Goal: Task Accomplishment & Management: Manage account settings

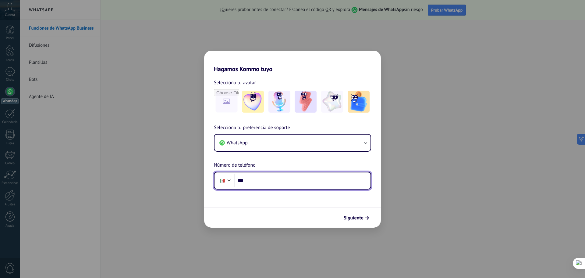
click at [265, 181] on input "***" at bounding box center [303, 180] width 136 height 14
type input "**********"
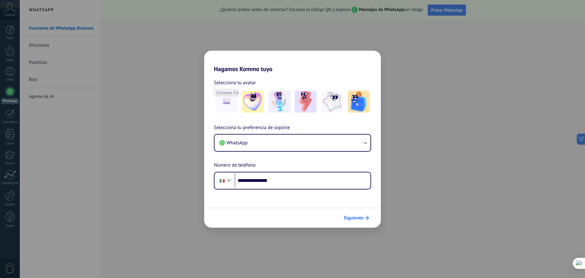
click at [350, 223] on button "Siguiente" at bounding box center [356, 218] width 31 height 10
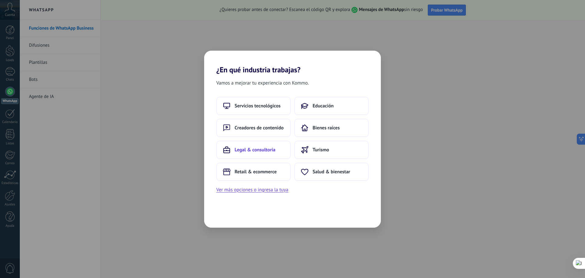
click at [274, 152] on span "Legal & consultoría" at bounding box center [255, 150] width 41 height 6
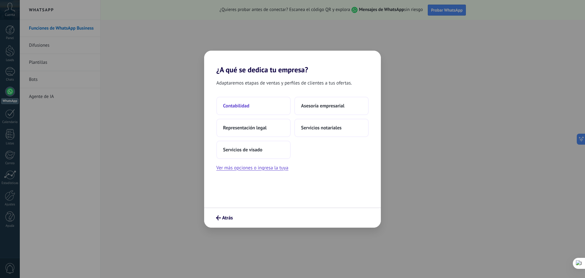
click at [254, 105] on button "Contabilidad" at bounding box center [253, 106] width 74 height 18
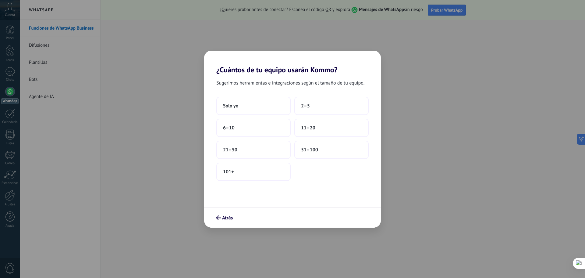
click at [254, 105] on button "Solo yo" at bounding box center [253, 106] width 74 height 18
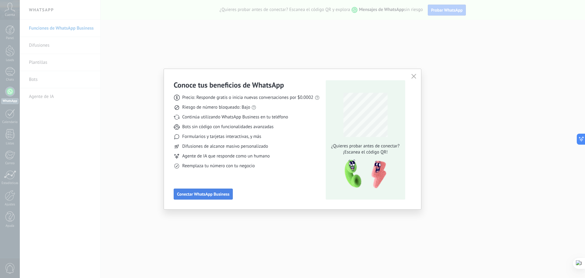
click at [213, 192] on span "Conectar WhatsApp Business" at bounding box center [203, 194] width 52 height 4
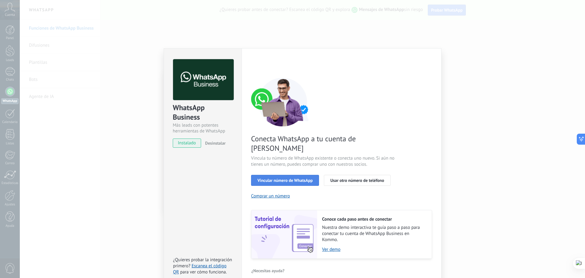
click at [297, 178] on span "Vincular número de WhatsApp" at bounding box center [285, 180] width 55 height 4
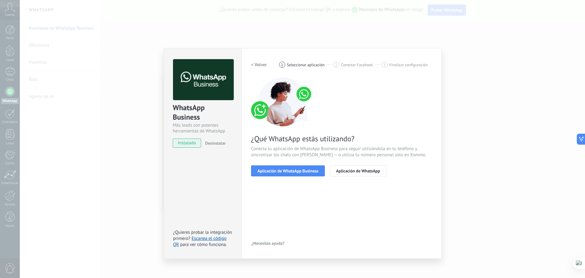
click at [297, 171] on span "Aplicación de WhatsApp Business" at bounding box center [288, 171] width 61 height 4
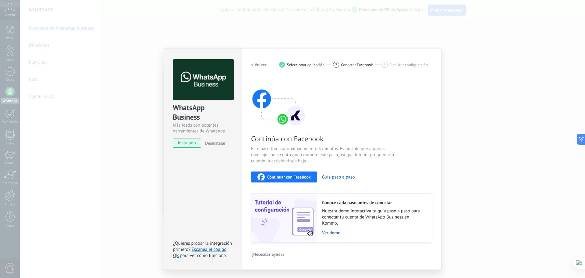
click at [287, 178] on span "Continuar con Facebook" at bounding box center [289, 177] width 44 height 4
click at [259, 66] on h2 "< Volver" at bounding box center [259, 65] width 16 height 6
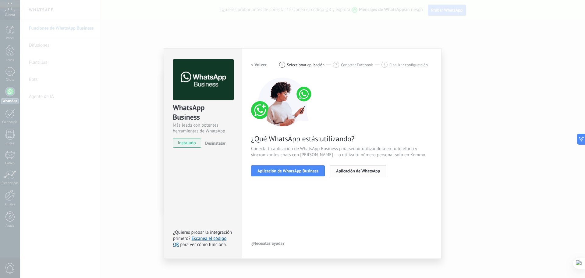
click at [363, 171] on span "Aplicación de WhatsApp" at bounding box center [358, 171] width 44 height 4
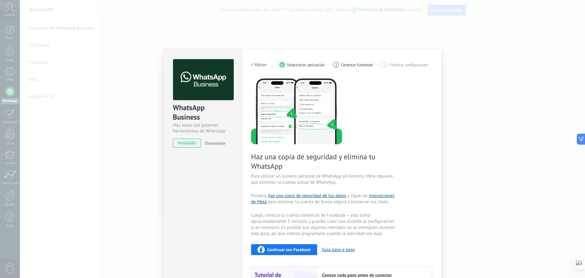
click at [265, 66] on h2 "< Volver" at bounding box center [259, 65] width 16 height 6
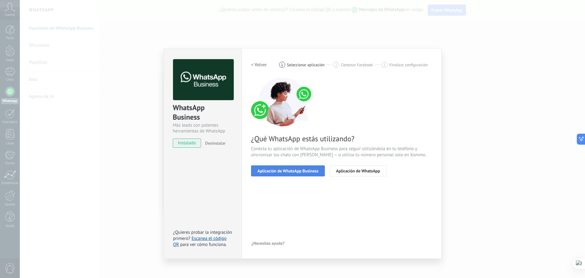
click at [291, 170] on span "Aplicación de WhatsApp Business" at bounding box center [288, 171] width 61 height 4
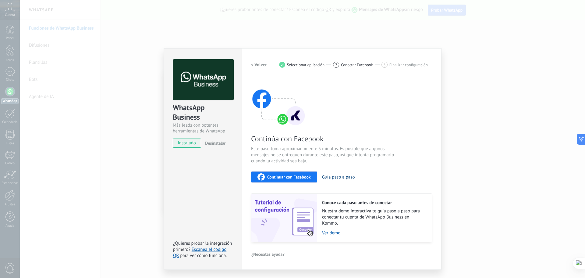
click at [327, 177] on button "Guía paso a paso" at bounding box center [338, 177] width 33 height 6
click at [297, 175] on span "Continuar con Facebook" at bounding box center [289, 177] width 44 height 4
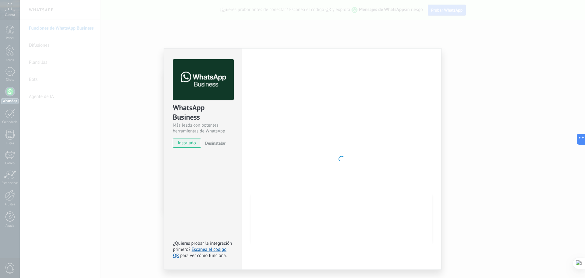
click at [367, 103] on div at bounding box center [341, 158] width 181 height 199
click at [201, 253] on span "para ver cómo funciona." at bounding box center [203, 255] width 47 height 6
click at [200, 246] on link "Escanea el código QR" at bounding box center [199, 252] width 53 height 12
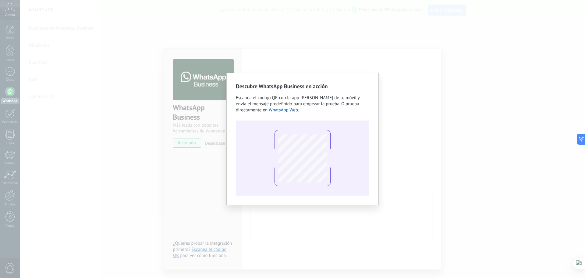
click at [391, 88] on div "Descubre WhatsApp Business en acción Escanea el código QR con la app [PERSON_NA…" at bounding box center [303, 139] width 566 height 278
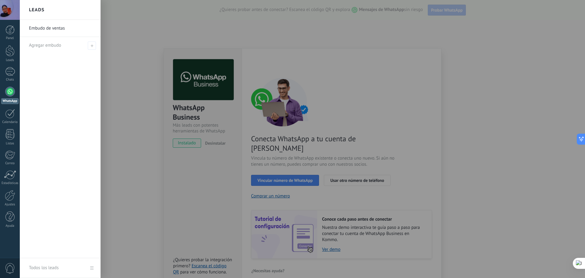
click at [399, 182] on div at bounding box center [312, 139] width 585 height 278
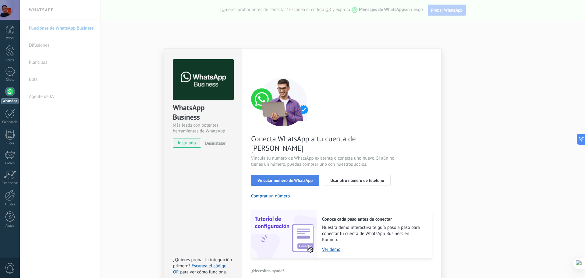
click at [301, 178] on span "Vincular número de WhatsApp" at bounding box center [285, 180] width 55 height 4
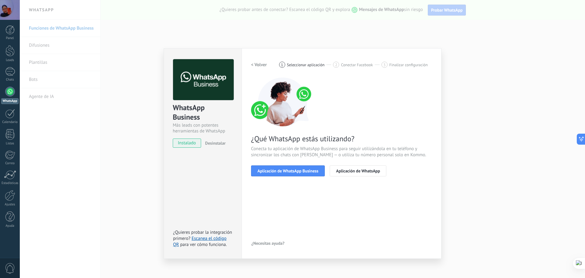
click at [301, 173] on span "Aplicación de WhatsApp Business" at bounding box center [288, 171] width 61 height 4
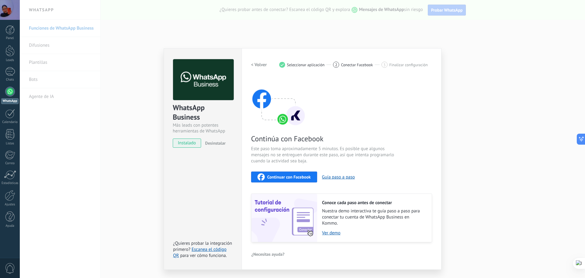
click at [284, 175] on span "Continuar con Facebook" at bounding box center [289, 177] width 44 height 4
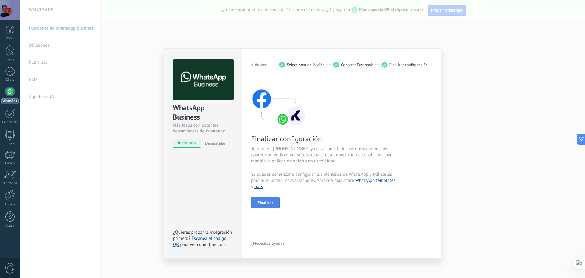
click at [266, 202] on span "Finalizar" at bounding box center [266, 202] width 16 height 4
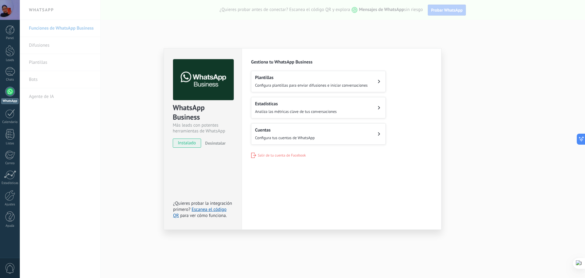
click at [334, 85] on span "Configura plantillas para enviar difusiones e iniciar conversaciones" at bounding box center [311, 85] width 113 height 5
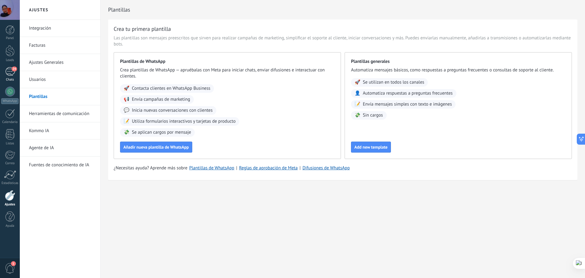
click at [11, 71] on div "24" at bounding box center [10, 71] width 10 height 9
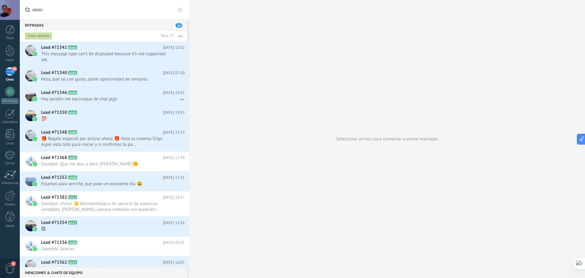
click at [178, 26] on span "24" at bounding box center [179, 25] width 7 height 5
click at [181, 7] on icon at bounding box center [179, 9] width 5 height 5
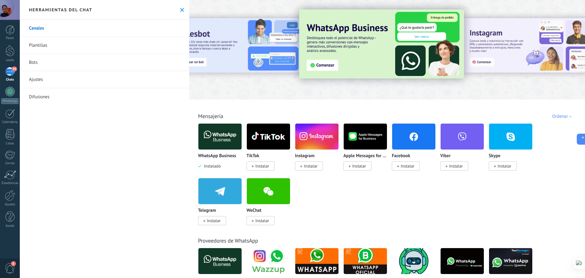
click at [42, 68] on link "Bots" at bounding box center [105, 62] width 170 height 17
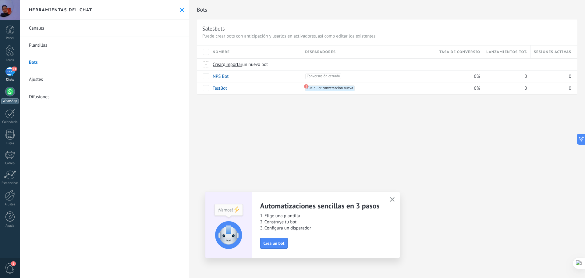
click at [10, 96] on link "WhatsApp" at bounding box center [10, 95] width 20 height 17
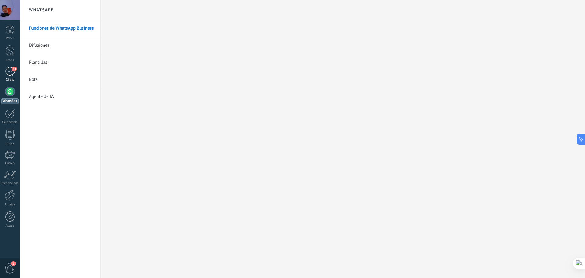
click at [10, 67] on div "24" at bounding box center [10, 71] width 10 height 9
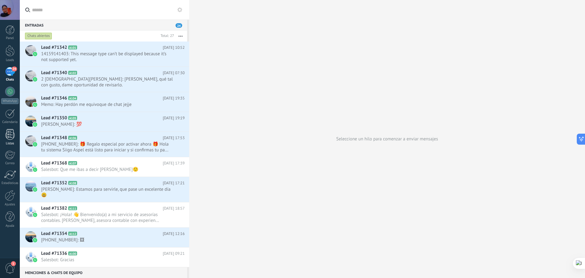
click at [12, 137] on div at bounding box center [9, 134] width 9 height 11
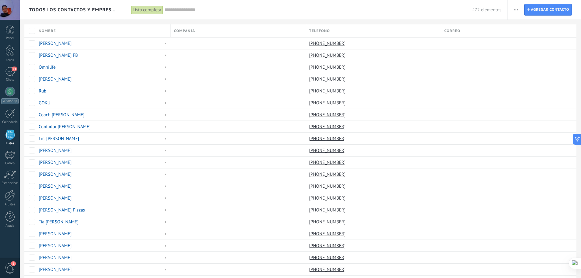
click at [8, 264] on span "1" at bounding box center [10, 268] width 10 height 11
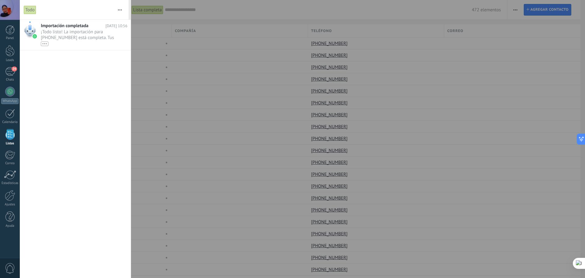
click at [8, 264] on span "0" at bounding box center [10, 268] width 10 height 11
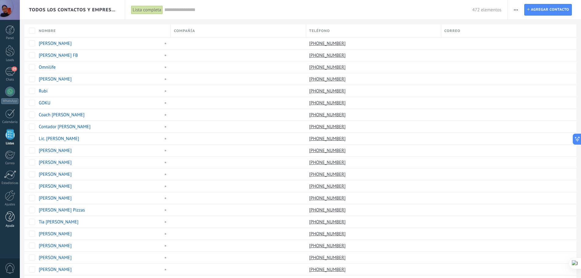
click at [7, 216] on div at bounding box center [9, 216] width 9 height 11
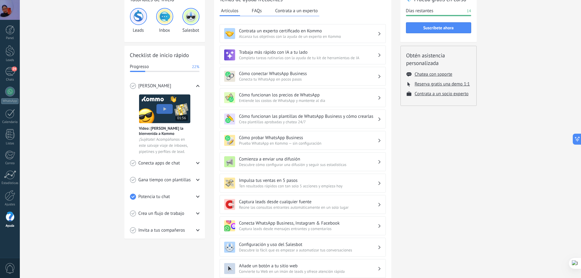
scroll to position [91, 0]
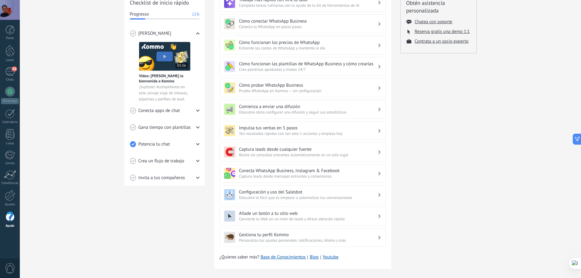
click at [338, 193] on h3 "Configuración y uso del Salesbot" at bounding box center [308, 192] width 138 height 6
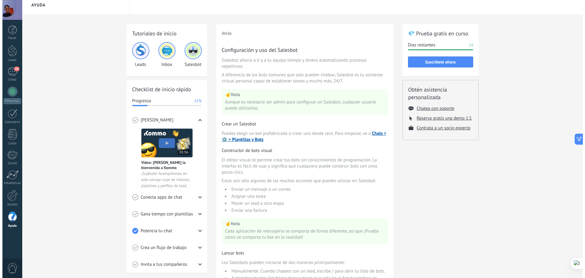
scroll to position [0, 0]
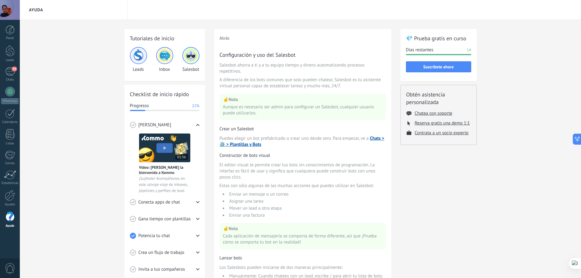
click at [165, 147] on img at bounding box center [164, 147] width 51 height 29
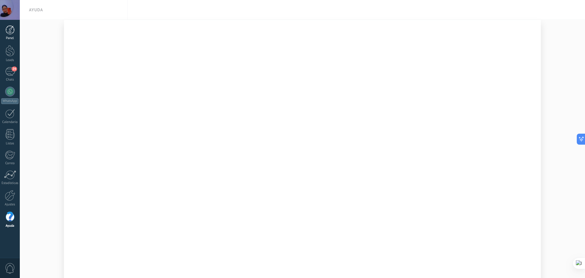
click at [6, 32] on div at bounding box center [9, 29] width 9 height 9
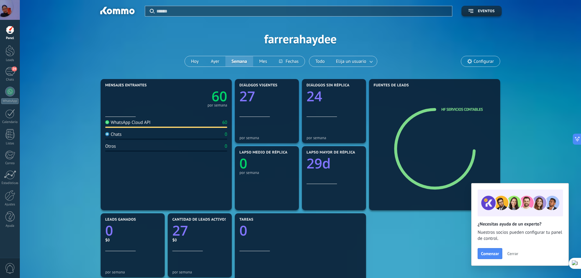
click at [309, 40] on div "Aplicar Eventos farrerahaydee Hoy Ayer Semana Mes Todo Elija un usuario Configu…" at bounding box center [300, 38] width 543 height 77
click at [7, 15] on div at bounding box center [10, 10] width 20 height 20
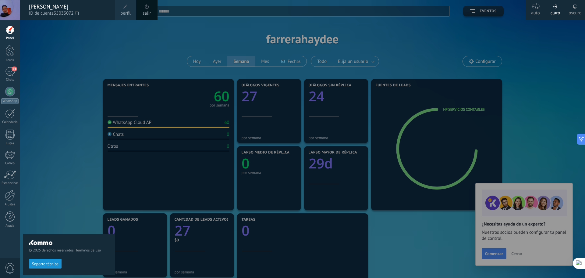
click at [123, 11] on span "perfil" at bounding box center [125, 13] width 10 height 7
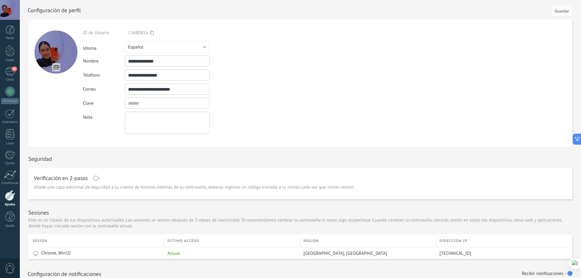
click at [167, 62] on input "**********" at bounding box center [167, 60] width 84 height 11
drag, startPoint x: 186, startPoint y: 62, endPoint x: 90, endPoint y: 55, distance: 96.2
click at [90, 55] on div "**********" at bounding box center [181, 60] width 197 height 11
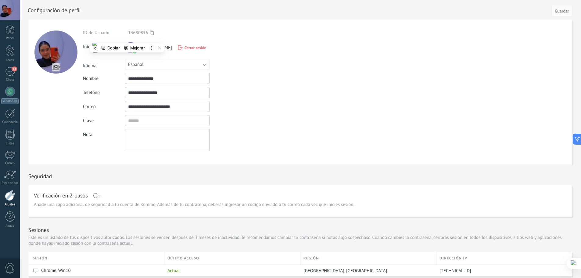
click at [276, 68] on div "Idioma Русский English Español Português Indonesia Türkçe Español" at bounding box center [181, 64] width 197 height 11
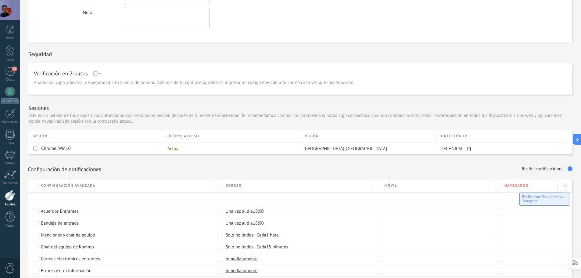
scroll to position [56, 0]
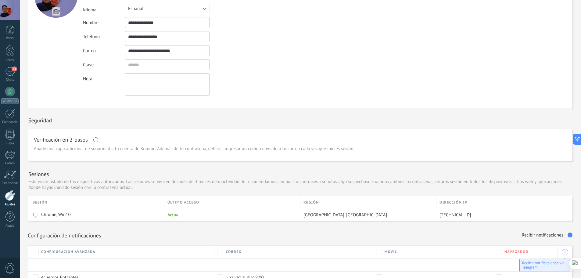
click at [563, 252] on div "+" at bounding box center [565, 252] width 6 height 6
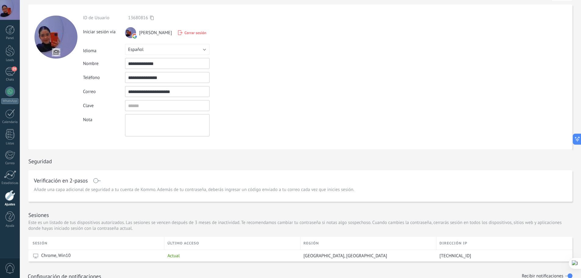
scroll to position [0, 0]
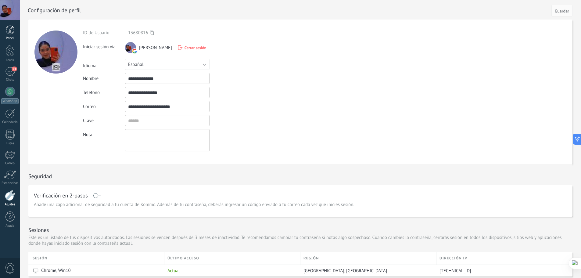
click at [8, 30] on div at bounding box center [9, 29] width 9 height 9
